Goal: Task Accomplishment & Management: Manage account settings

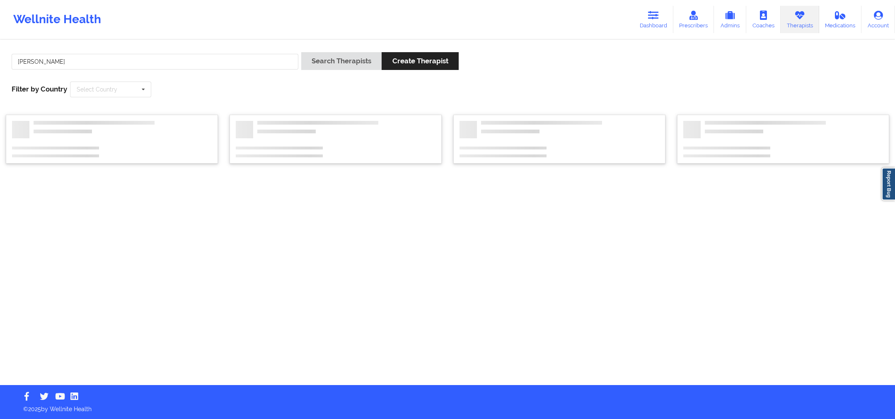
click at [35, 57] on input "[PERSON_NAME]" at bounding box center [155, 62] width 287 height 16
type input "[PERSON_NAME]"
click at [326, 65] on button "Search Therapists" at bounding box center [341, 61] width 80 height 18
click at [326, 65] on div "[PERSON_NAME] Search Therapists Create Therapist Filter by Country Select Count…" at bounding box center [447, 213] width 895 height 345
click at [330, 53] on div "[PERSON_NAME] Search Therapists Create Therapist Filter by Country Select Count…" at bounding box center [447, 213] width 895 height 345
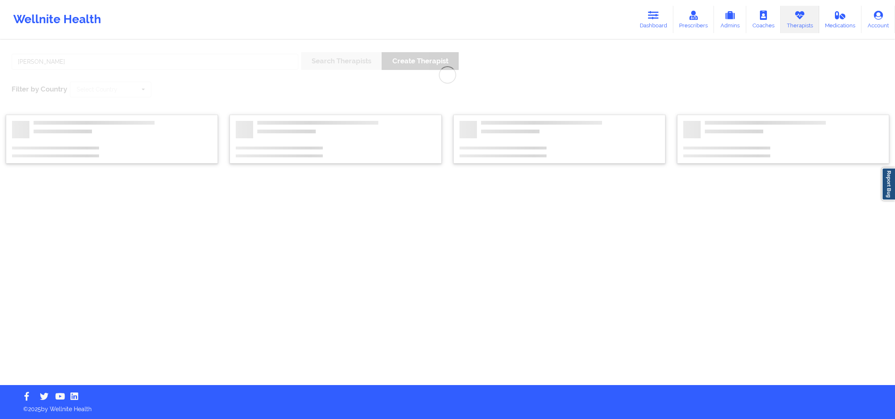
click at [352, 65] on div "[PERSON_NAME] Search Therapists Create Therapist Filter by Country Select Count…" at bounding box center [447, 213] width 895 height 345
click at [354, 62] on div "[PERSON_NAME] Search Therapists Create Therapist Filter by Country Select Count…" at bounding box center [447, 213] width 895 height 345
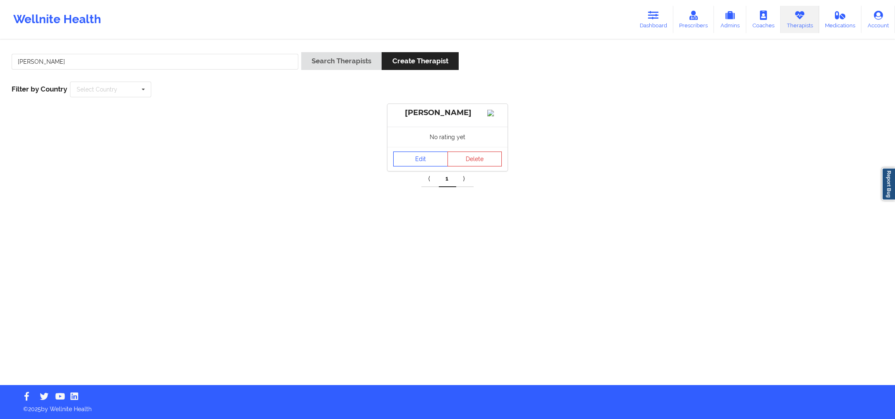
click at [428, 167] on link "Edit" at bounding box center [420, 159] width 55 height 15
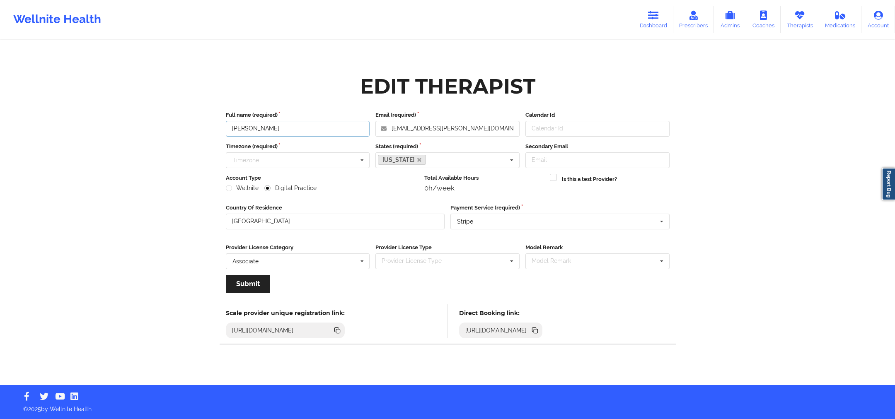
drag, startPoint x: 293, startPoint y: 125, endPoint x: 223, endPoint y: 128, distance: 70.1
click at [223, 128] on div "Full name (required) [PERSON_NAME]" at bounding box center [298, 124] width 150 height 26
click at [539, 332] on icon at bounding box center [534, 330] width 9 height 9
